Goal: Obtain resource: Obtain resource

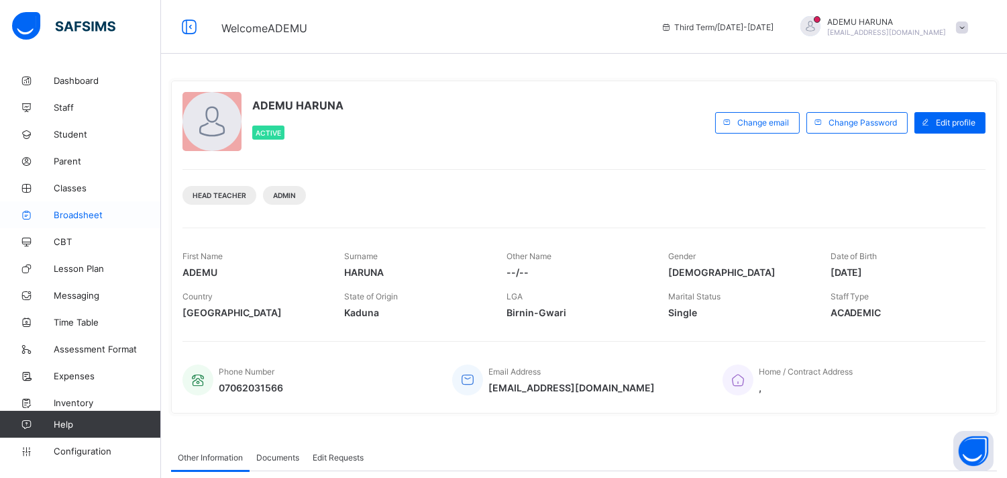
click at [74, 211] on span "Broadsheet" at bounding box center [107, 214] width 107 height 11
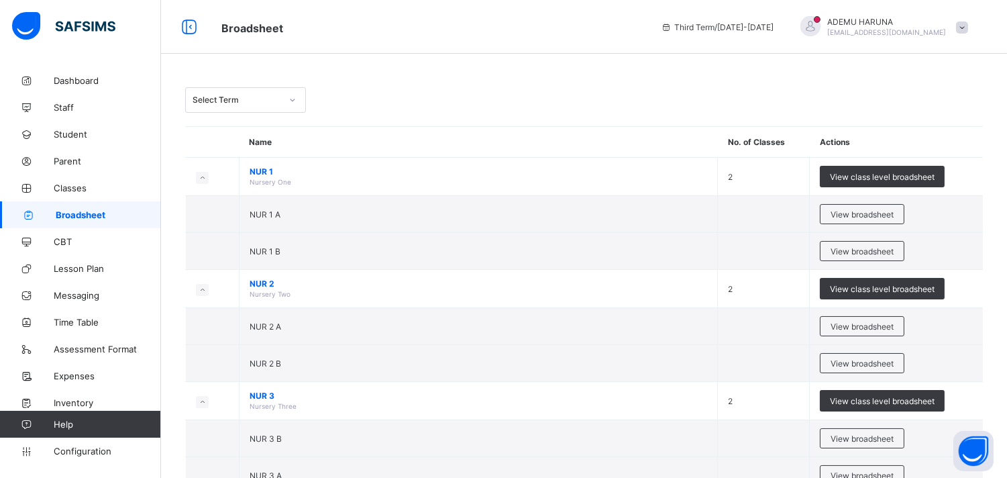
click at [293, 98] on icon at bounding box center [293, 99] width 8 height 13
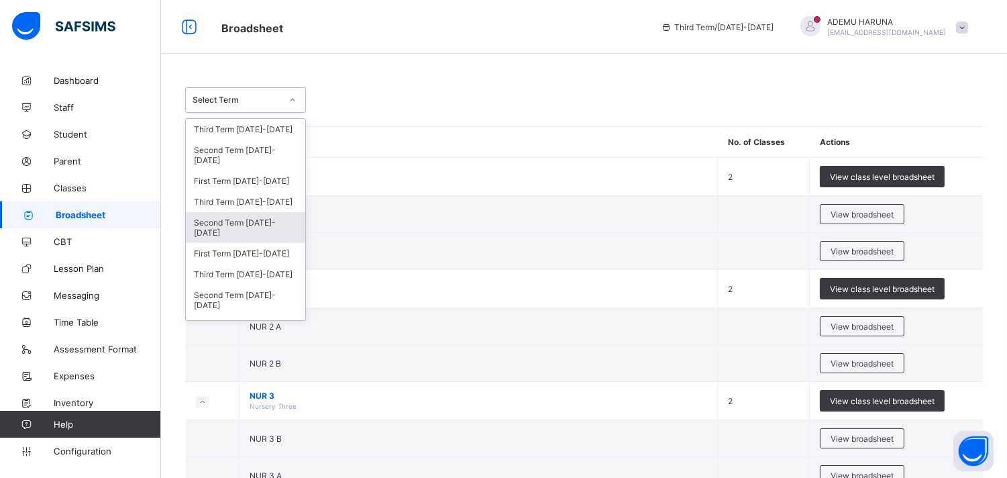
click at [262, 221] on div "Second Term [DATE]-[DATE]" at bounding box center [245, 227] width 119 height 31
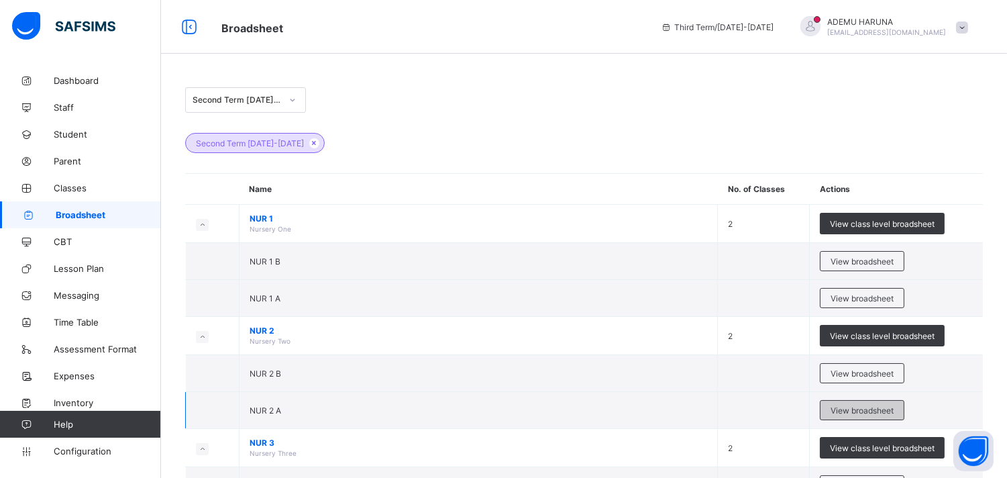
click at [857, 407] on span "View broadsheet" at bounding box center [862, 410] width 63 height 10
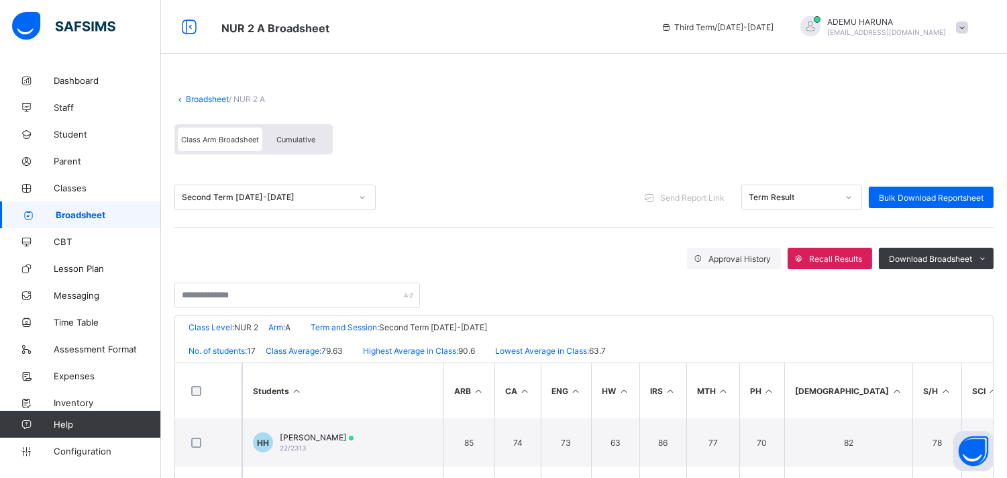
click at [360, 195] on icon at bounding box center [362, 197] width 8 height 13
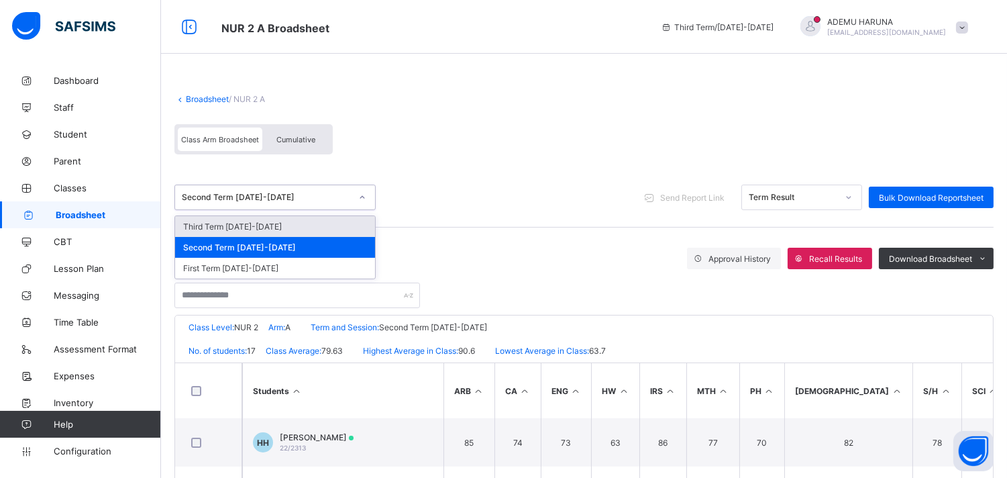
click at [362, 198] on icon at bounding box center [362, 197] width 8 height 13
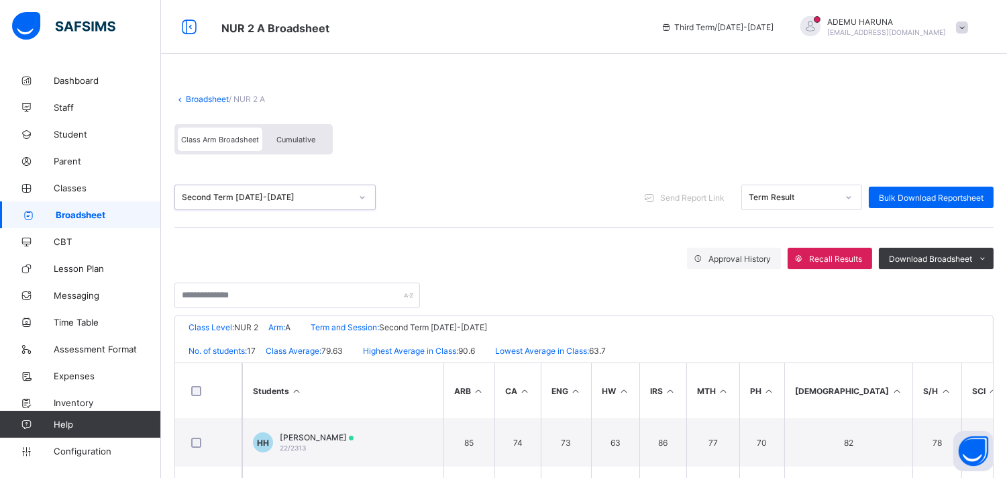
click at [362, 198] on icon at bounding box center [362, 197] width 8 height 13
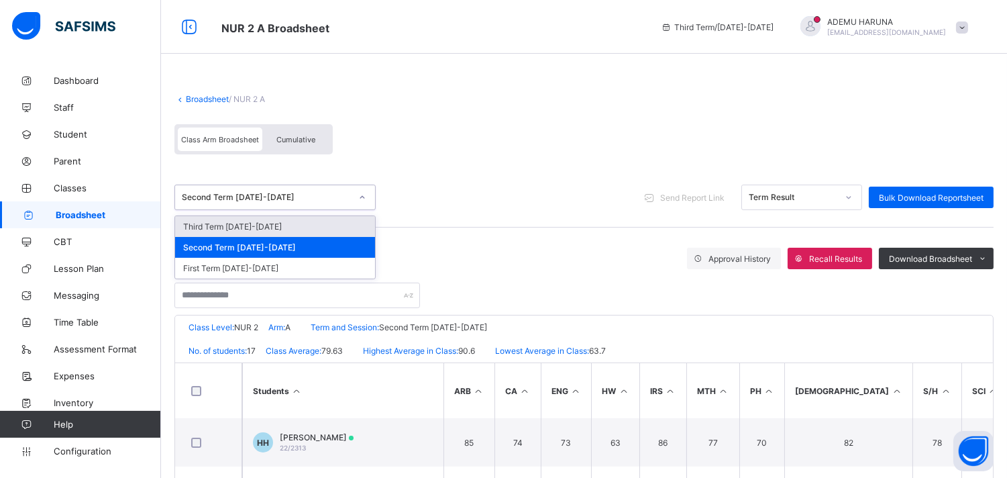
click at [191, 95] on link "Broadsheet" at bounding box center [207, 99] width 43 height 10
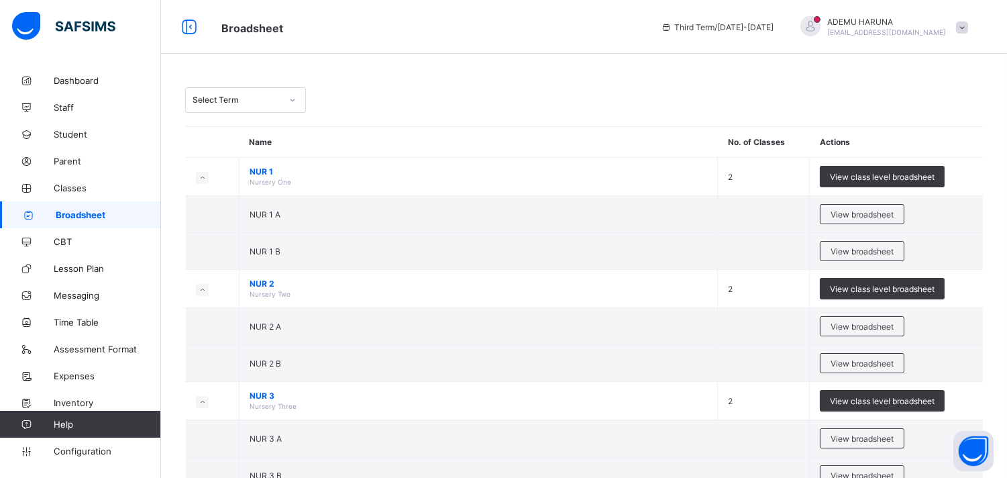
click at [293, 98] on icon at bounding box center [293, 99] width 8 height 13
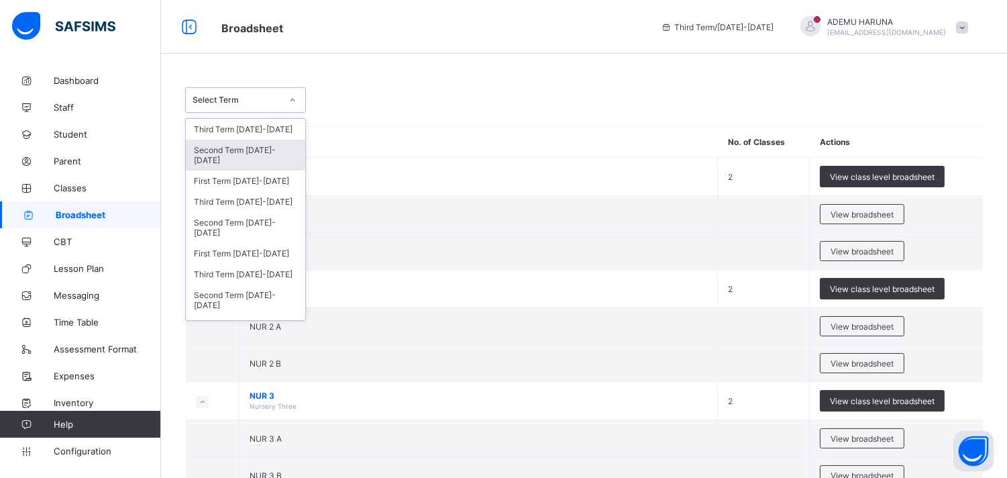
click at [256, 148] on div "Second Term [DATE]-[DATE]" at bounding box center [245, 155] width 119 height 31
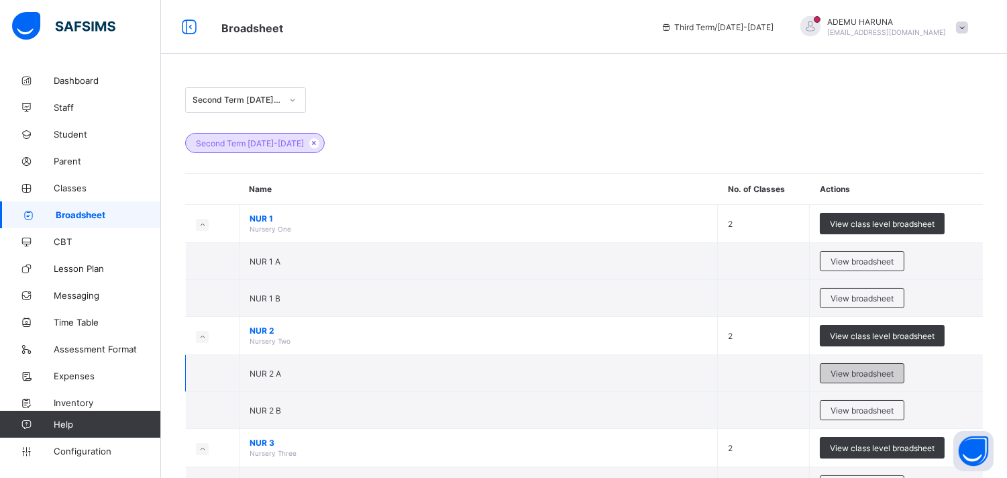
click at [866, 370] on span "View broadsheet" at bounding box center [862, 373] width 63 height 10
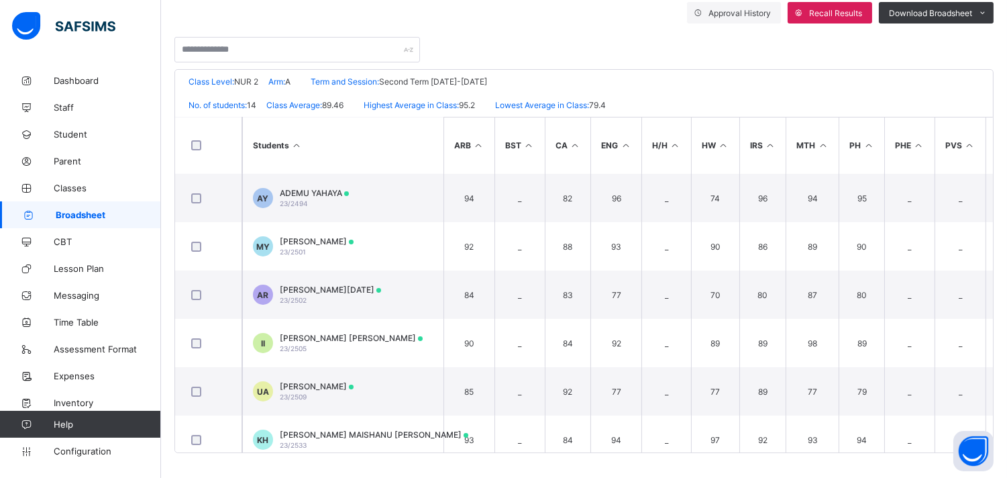
scroll to position [401, 0]
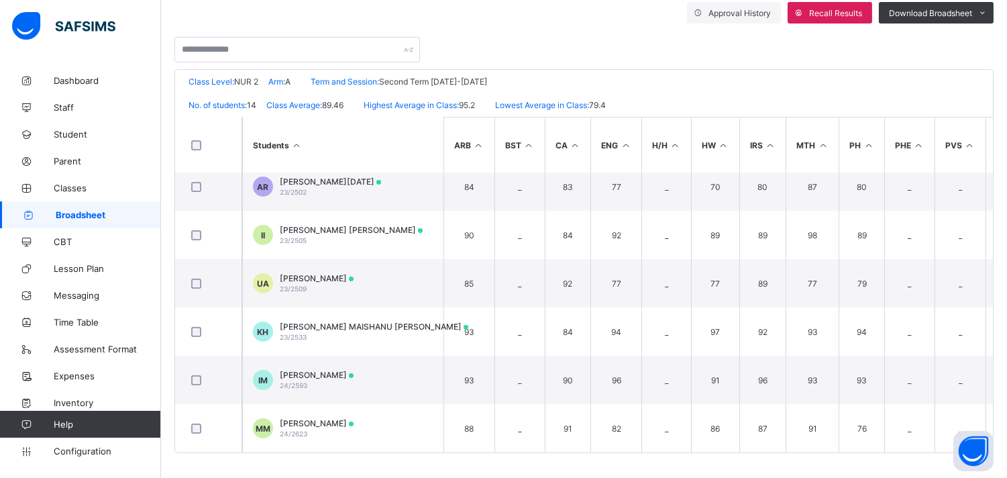
click at [993, 446] on div "Students ARB BST CA ENG H/H HW IRS MTH PH PHE PVS [DEMOGRAPHIC_DATA] RVE S/H SC…" at bounding box center [584, 285] width 818 height 336
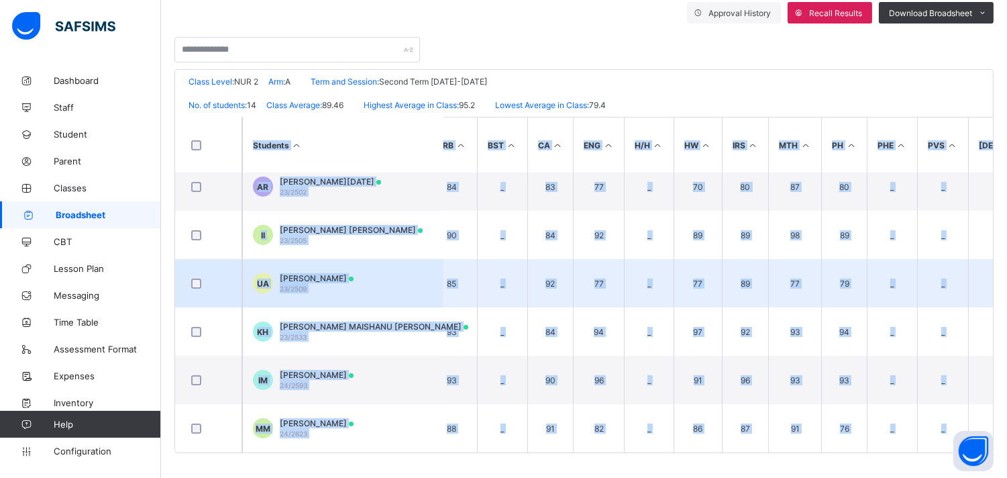
click at [950, 272] on td "_" at bounding box center [942, 283] width 51 height 48
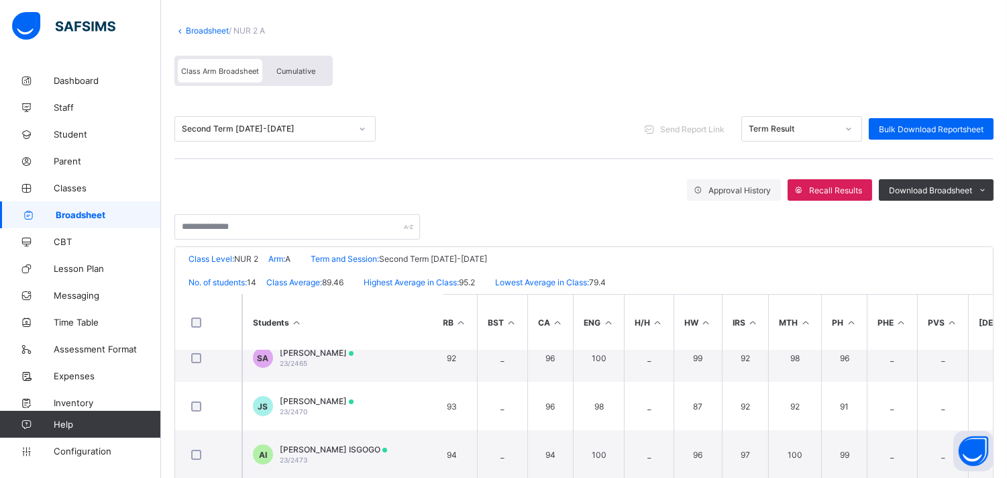
scroll to position [67, 0]
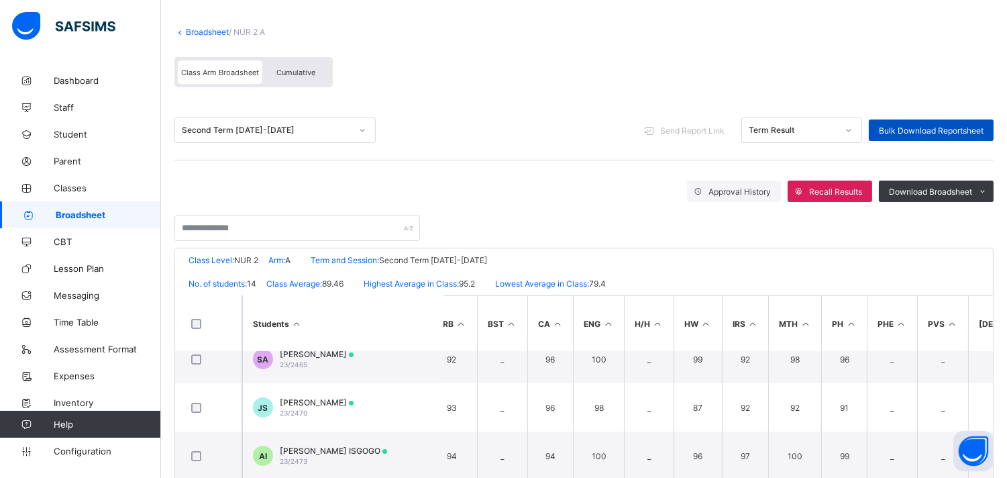
click at [930, 125] on span "Bulk Download Reportsheet" at bounding box center [931, 130] width 105 height 10
click at [190, 29] on link "Broadsheet" at bounding box center [207, 32] width 43 height 10
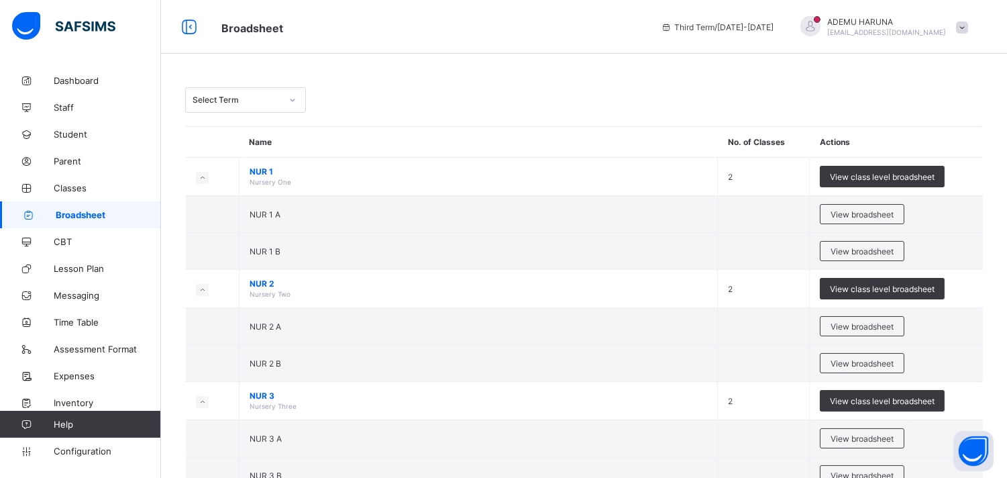
click at [291, 99] on icon at bounding box center [293, 99] width 8 height 13
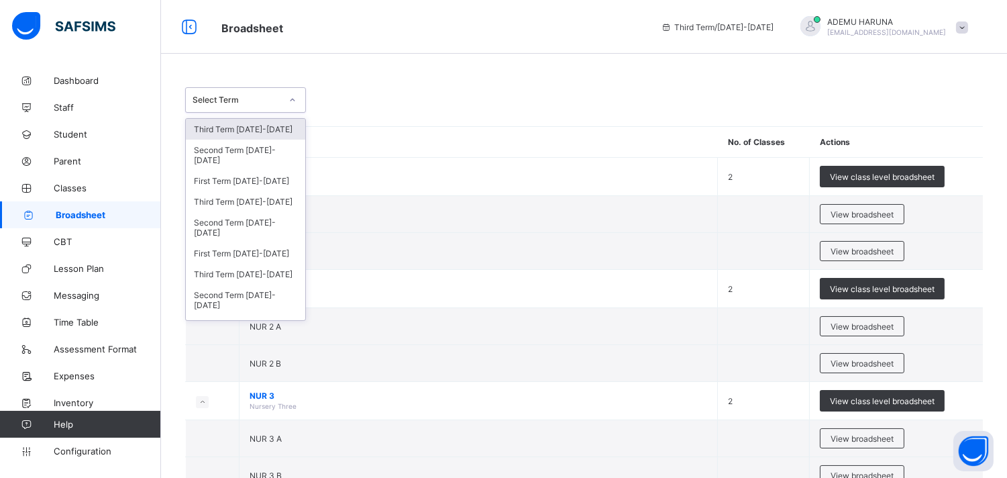
click at [263, 126] on div "Third Term [DATE]-[DATE]" at bounding box center [245, 129] width 119 height 21
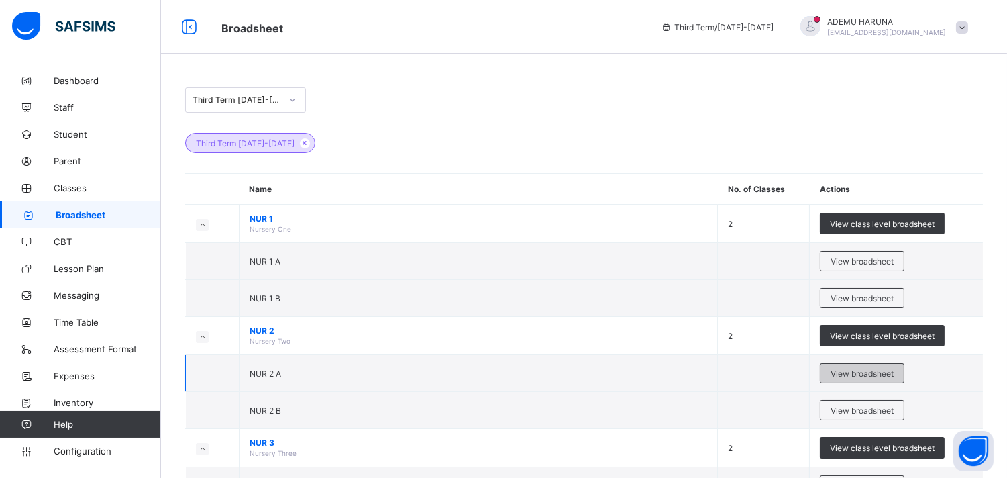
click at [860, 371] on span "View broadsheet" at bounding box center [862, 373] width 63 height 10
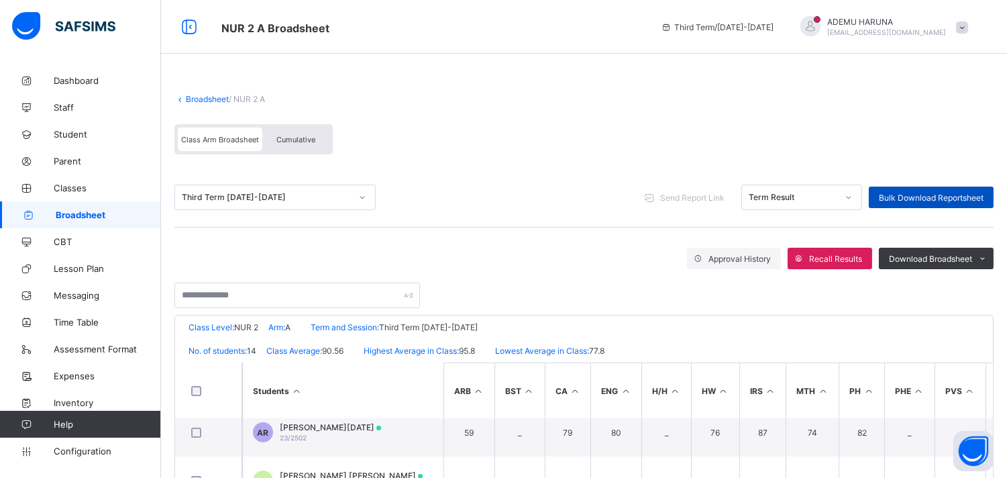
click at [940, 193] on span "Bulk Download Reportsheet" at bounding box center [931, 198] width 105 height 10
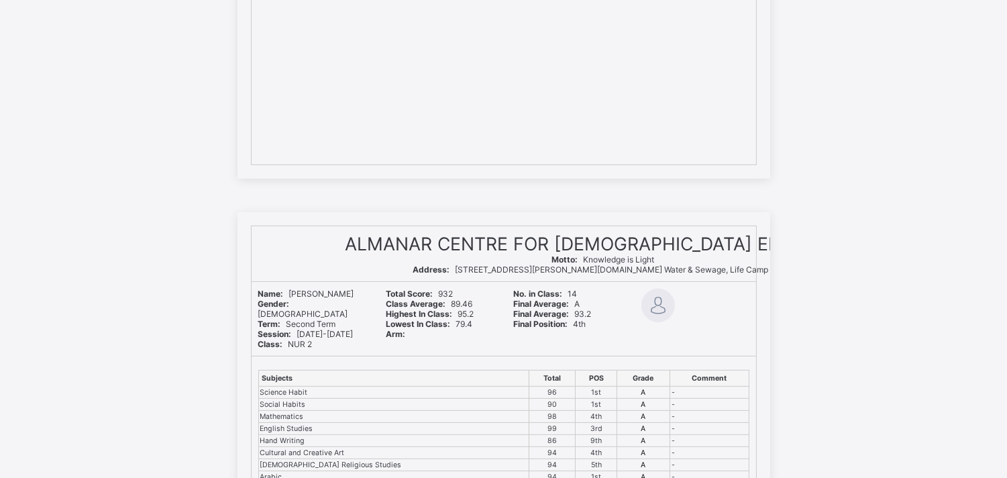
scroll to position [656, 0]
